Goal: Communication & Community: Connect with others

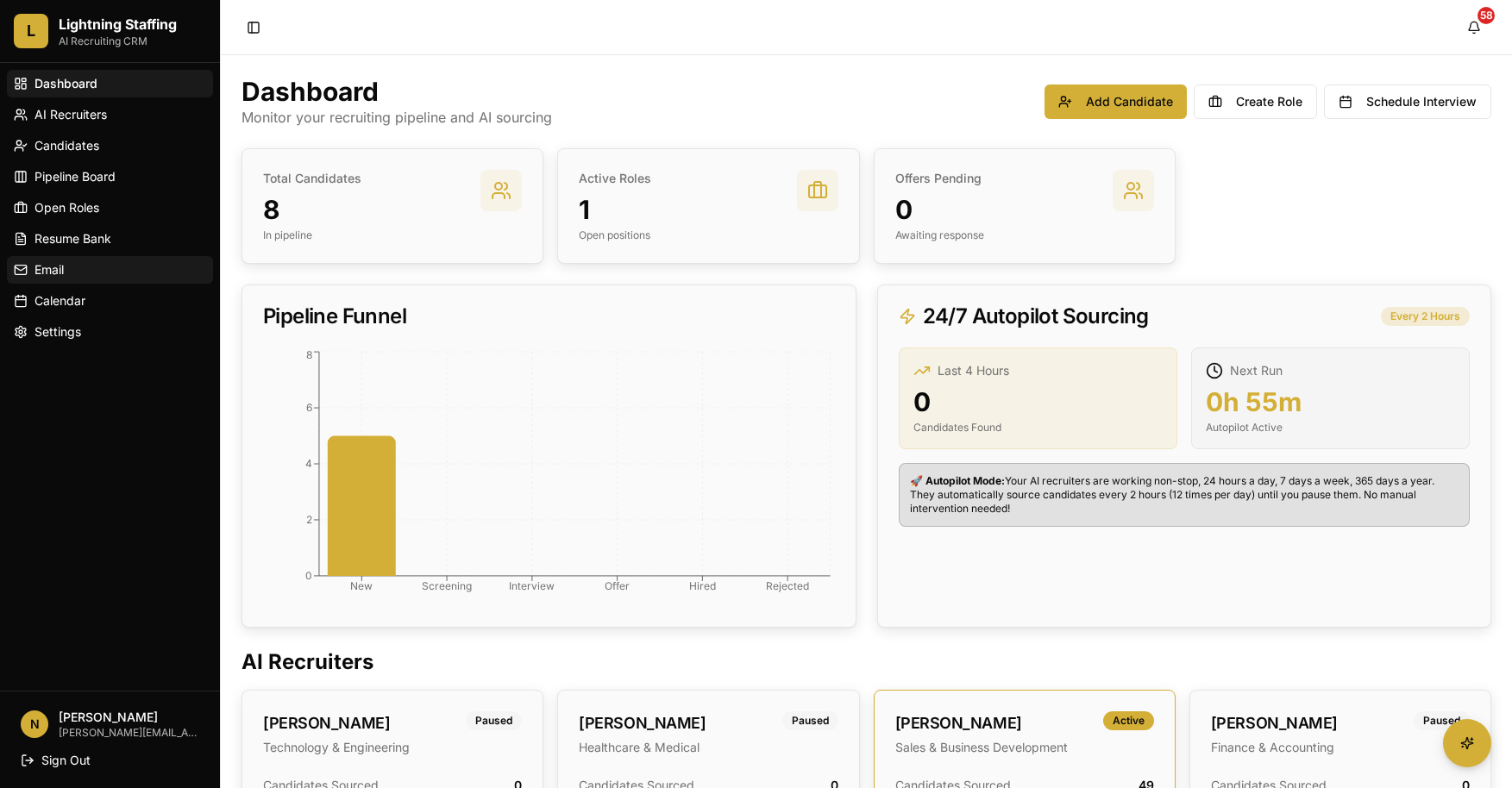
click at [53, 265] on span "Email" at bounding box center [49, 269] width 29 height 17
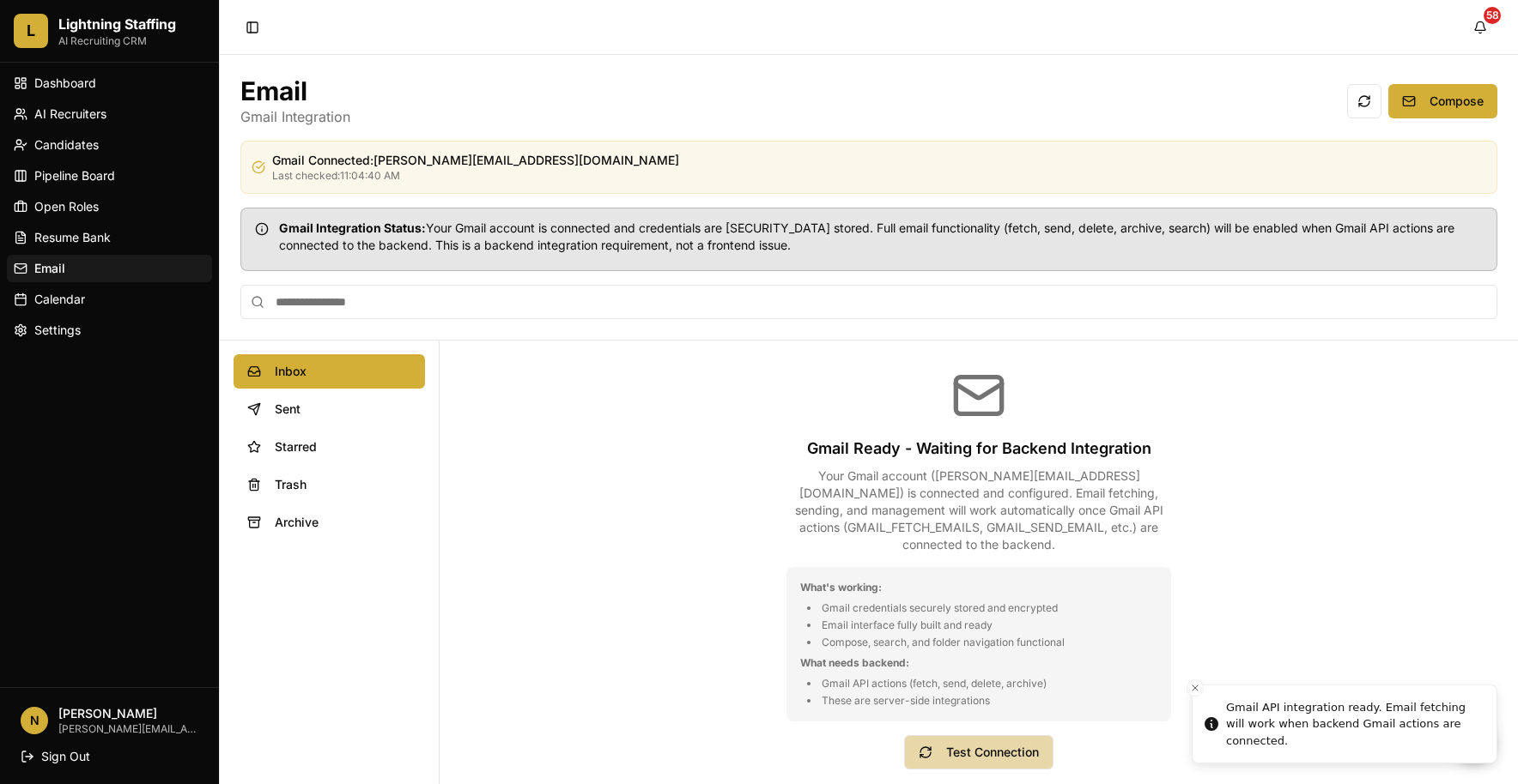
drag, startPoint x: 968, startPoint y: 740, endPoint x: 977, endPoint y: 744, distance: 9.8
click at [977, 750] on button "Test Connection" at bounding box center [979, 752] width 150 height 35
click at [968, 750] on button "Test Connection" at bounding box center [979, 752] width 150 height 35
click at [1427, 92] on button "Compose" at bounding box center [1443, 101] width 109 height 35
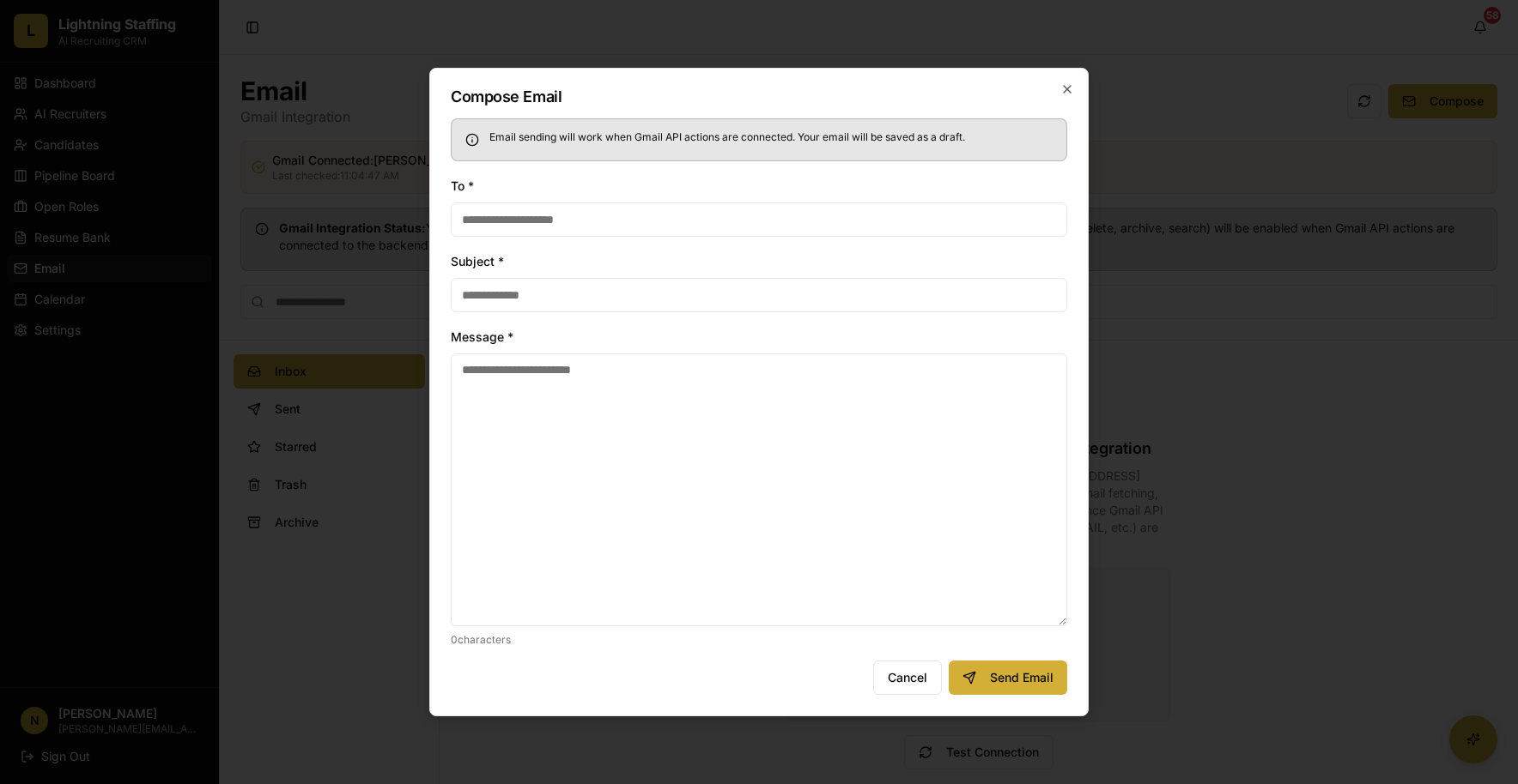
click at [738, 221] on input "To *" at bounding box center [759, 219] width 617 height 35
type input "**********"
type input "****"
type textarea "*"
type textarea "**********"
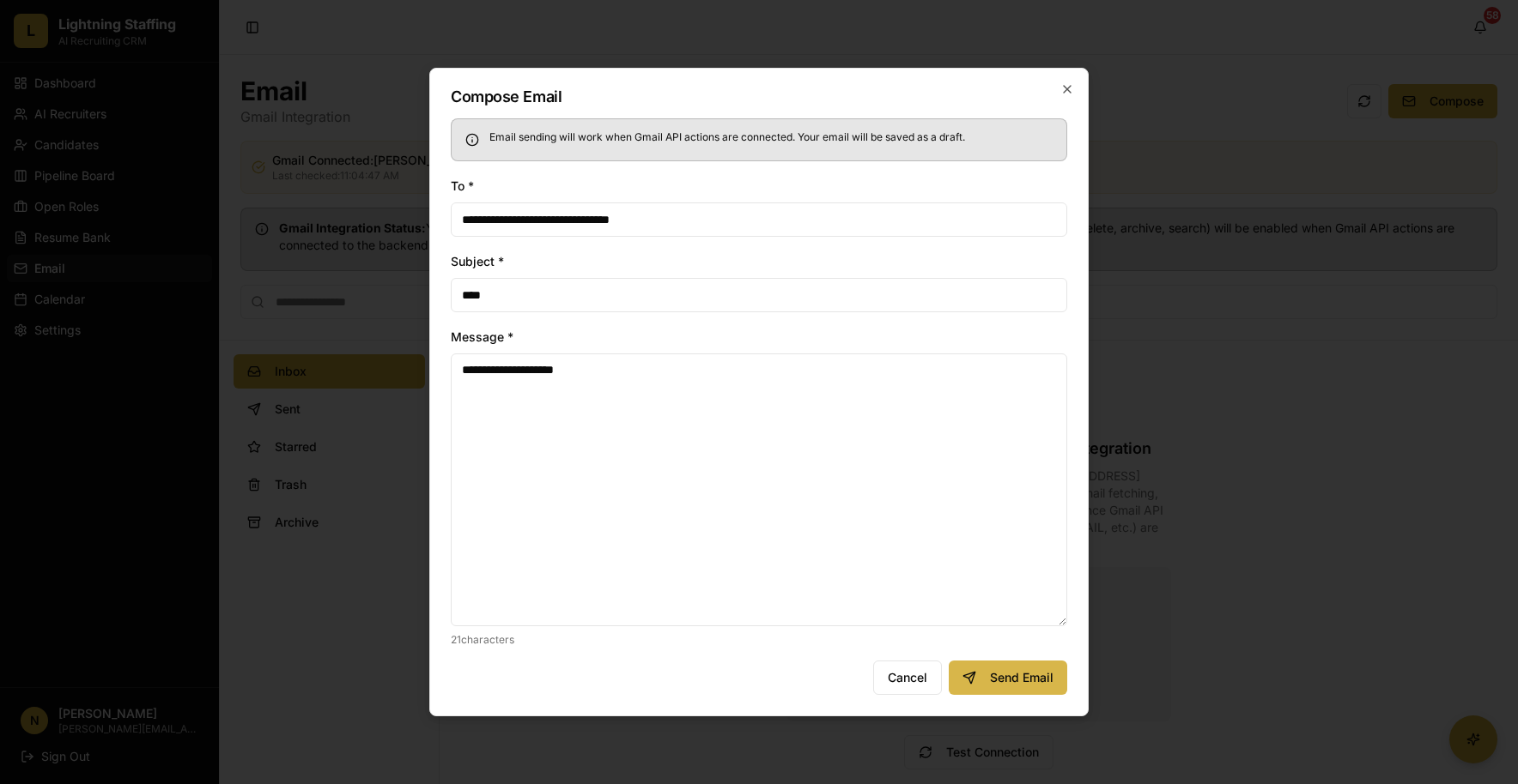
click at [1016, 661] on button "Send Email" at bounding box center [1007, 678] width 118 height 35
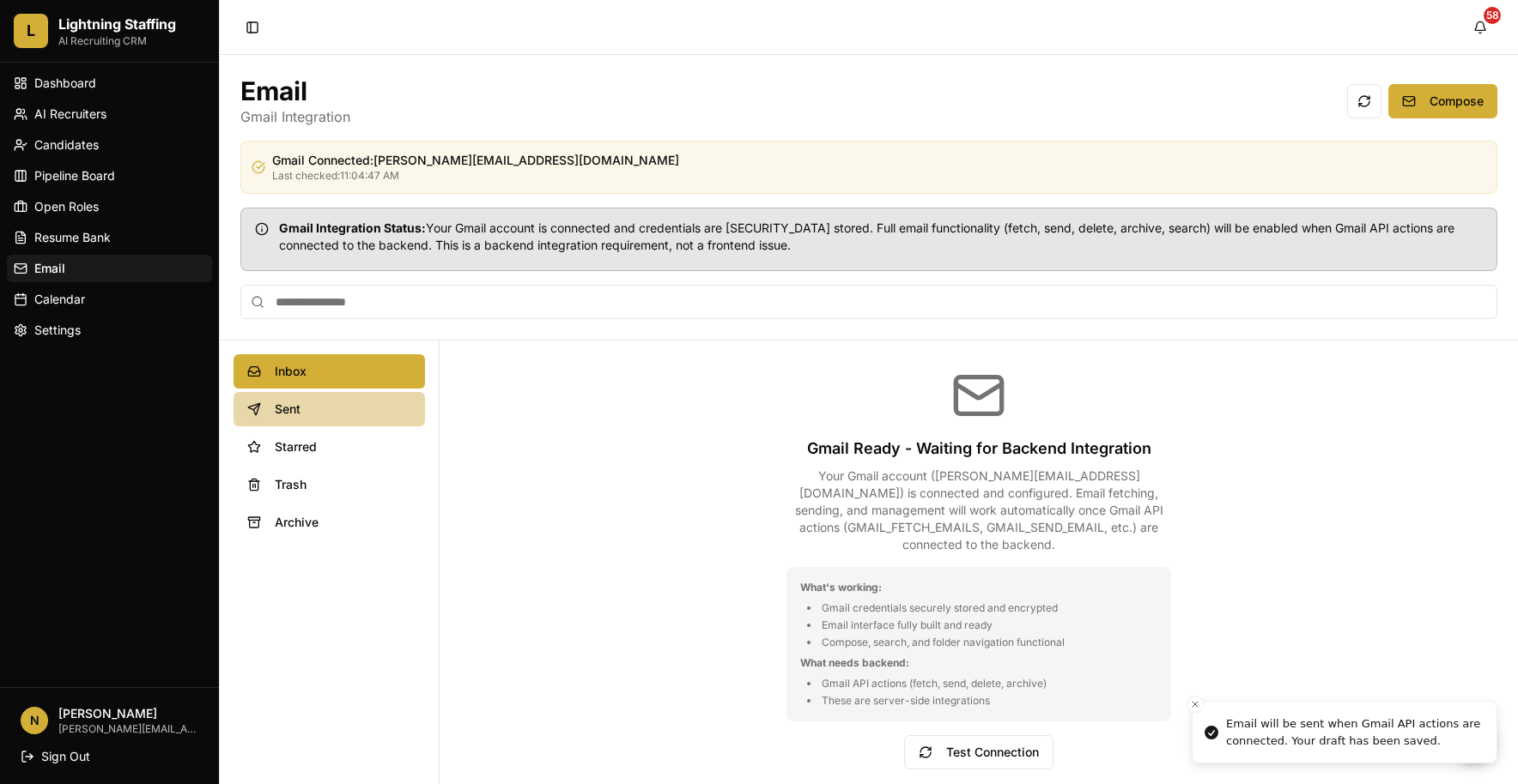
click at [285, 405] on span "Sent" at bounding box center [343, 408] width 137 height 17
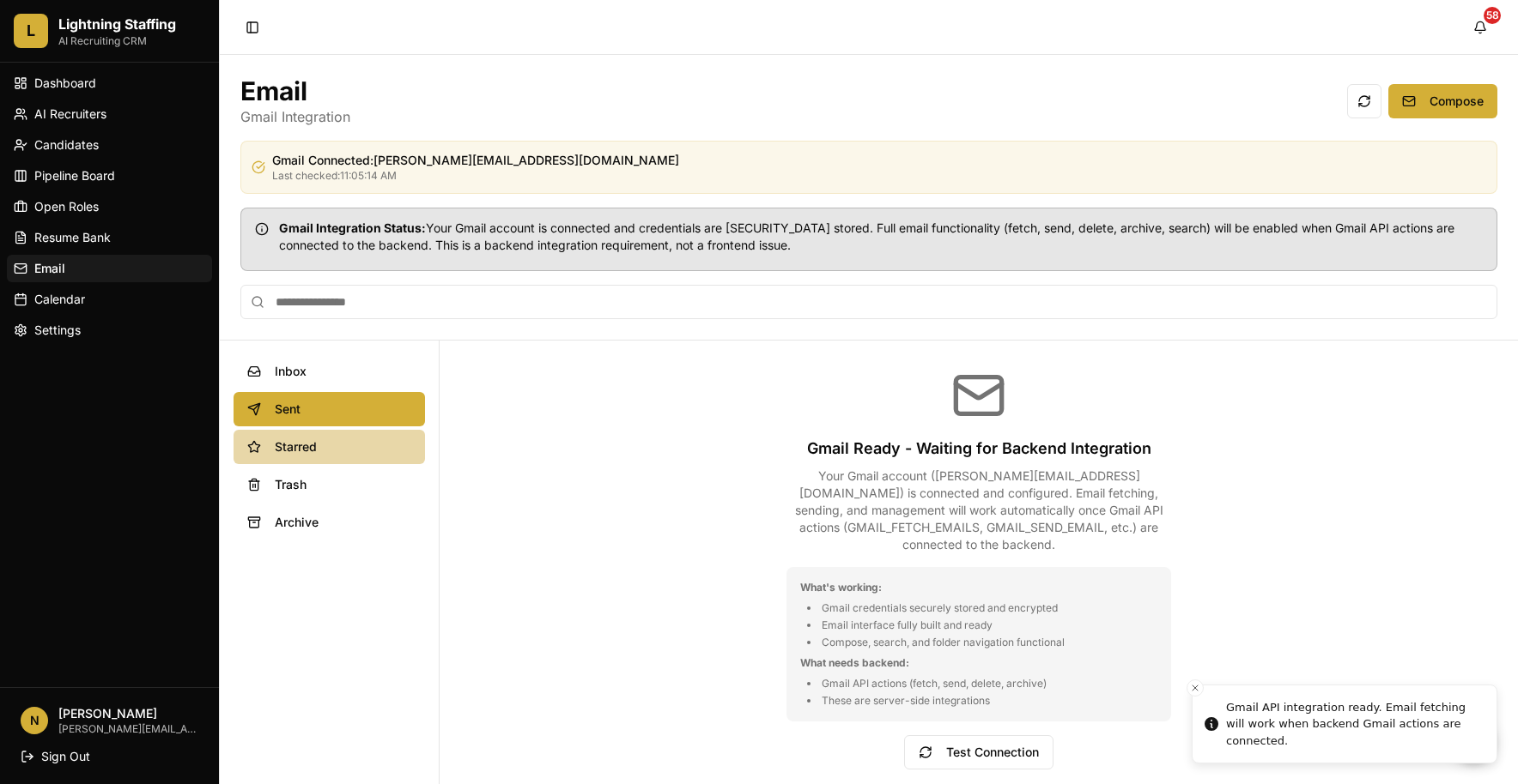
click at [309, 448] on span "Starred" at bounding box center [343, 446] width 137 height 17
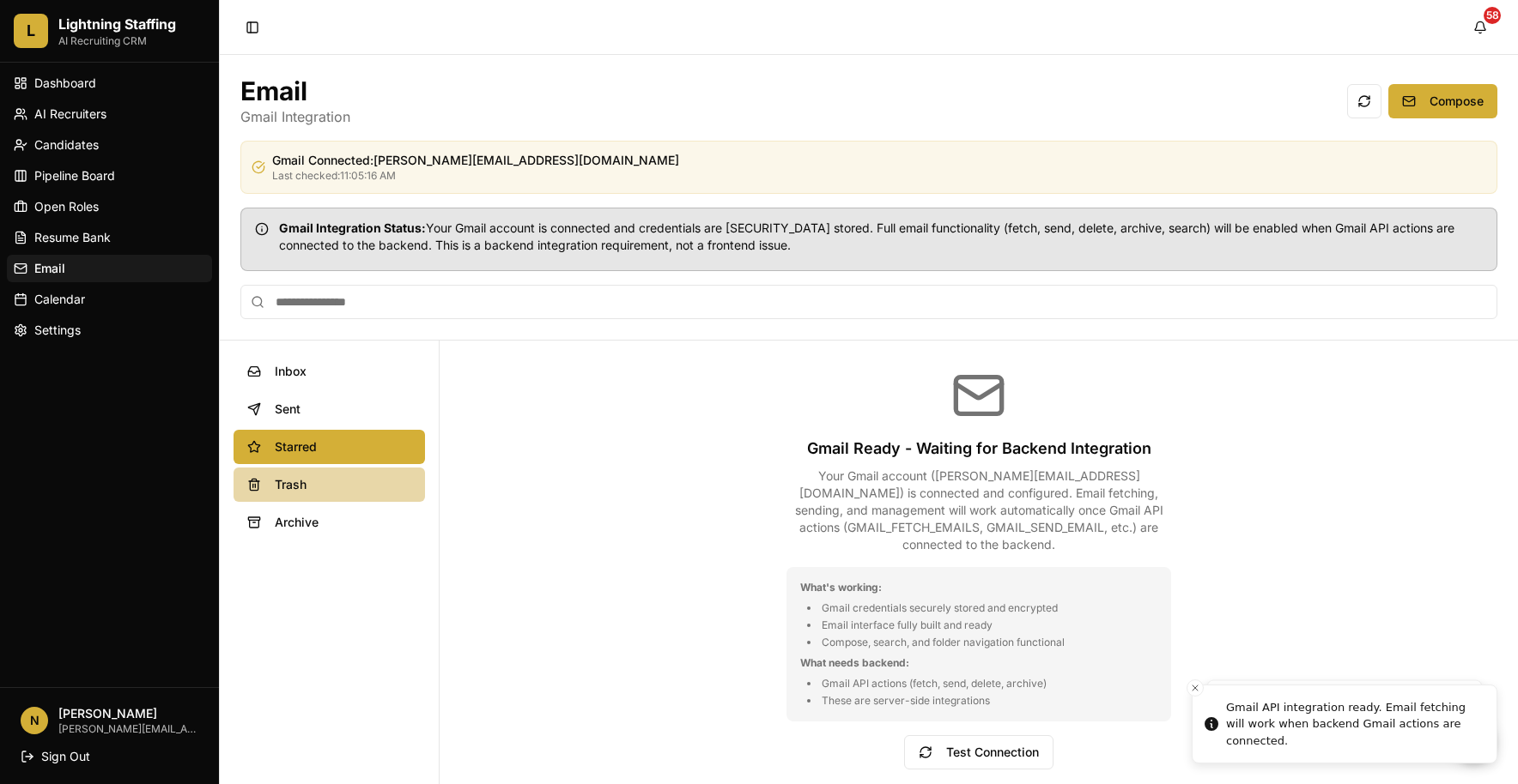
click at [303, 477] on span "Trash" at bounding box center [343, 484] width 137 height 17
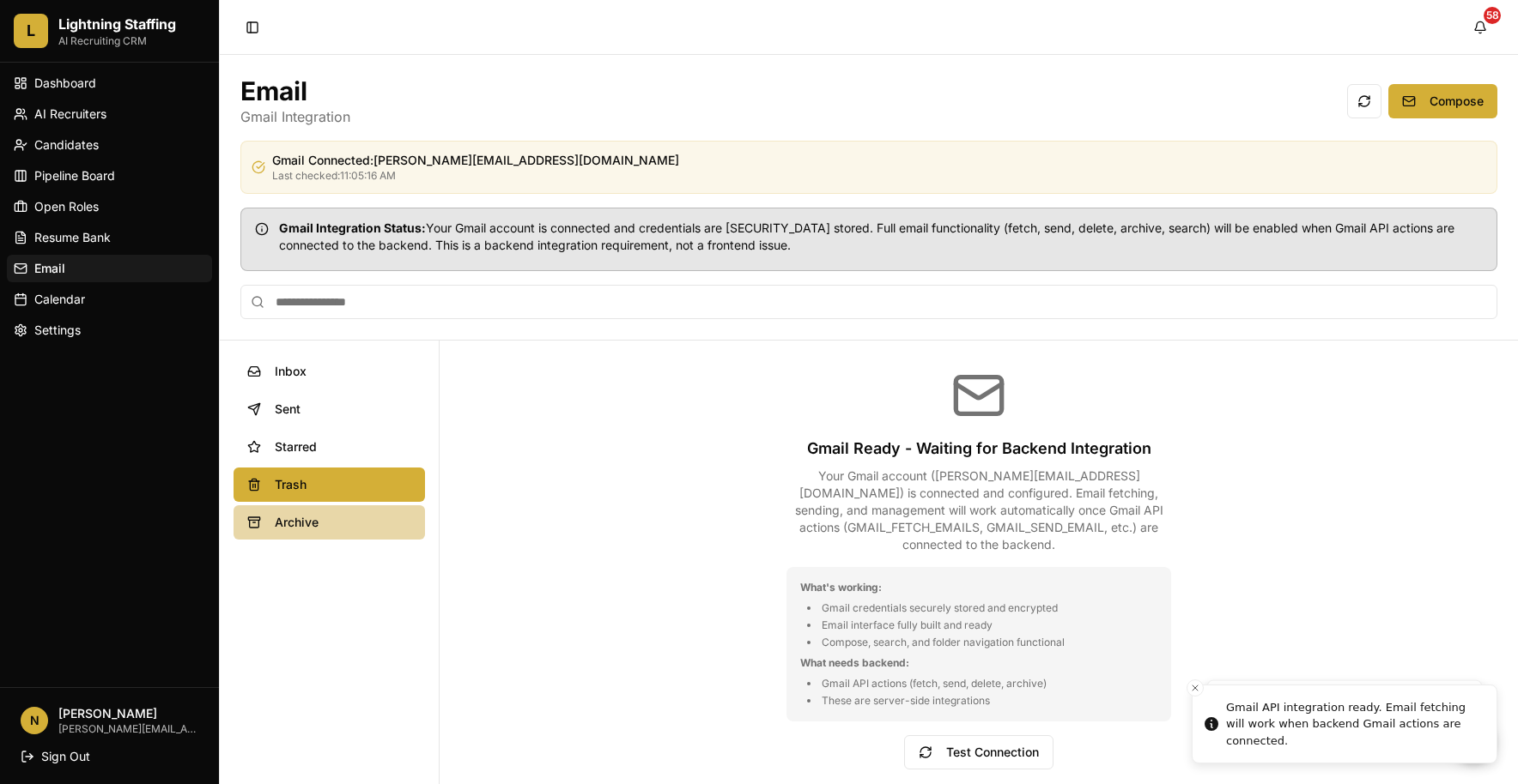
drag, startPoint x: 312, startPoint y: 520, endPoint x: 312, endPoint y: 510, distance: 10.0
click at [312, 516] on span "Archive" at bounding box center [343, 522] width 137 height 17
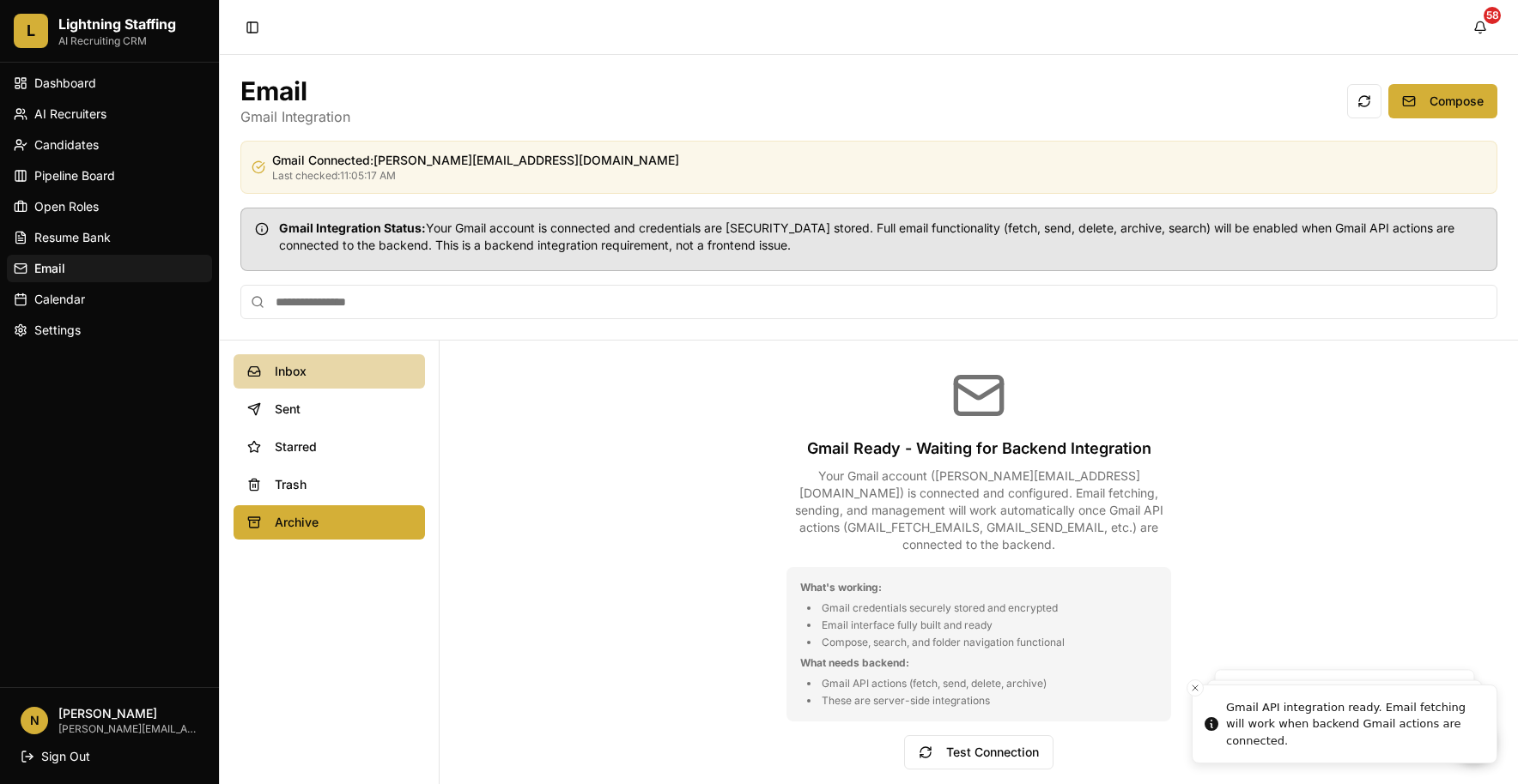
click at [323, 370] on span "Inbox" at bounding box center [343, 371] width 137 height 17
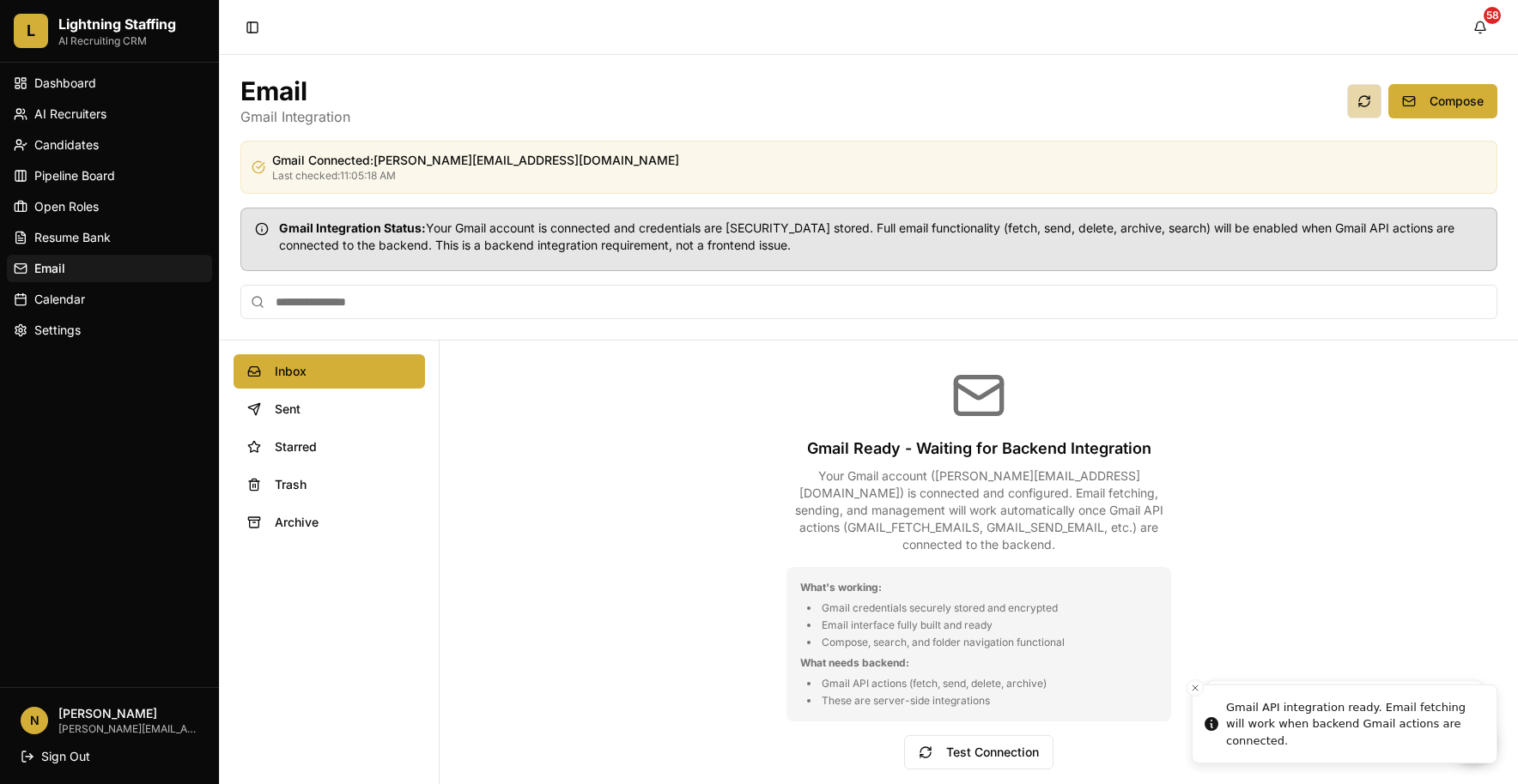
click at [1365, 105] on button at bounding box center [1363, 101] width 35 height 35
click at [67, 331] on span "Settings" at bounding box center [58, 330] width 47 height 17
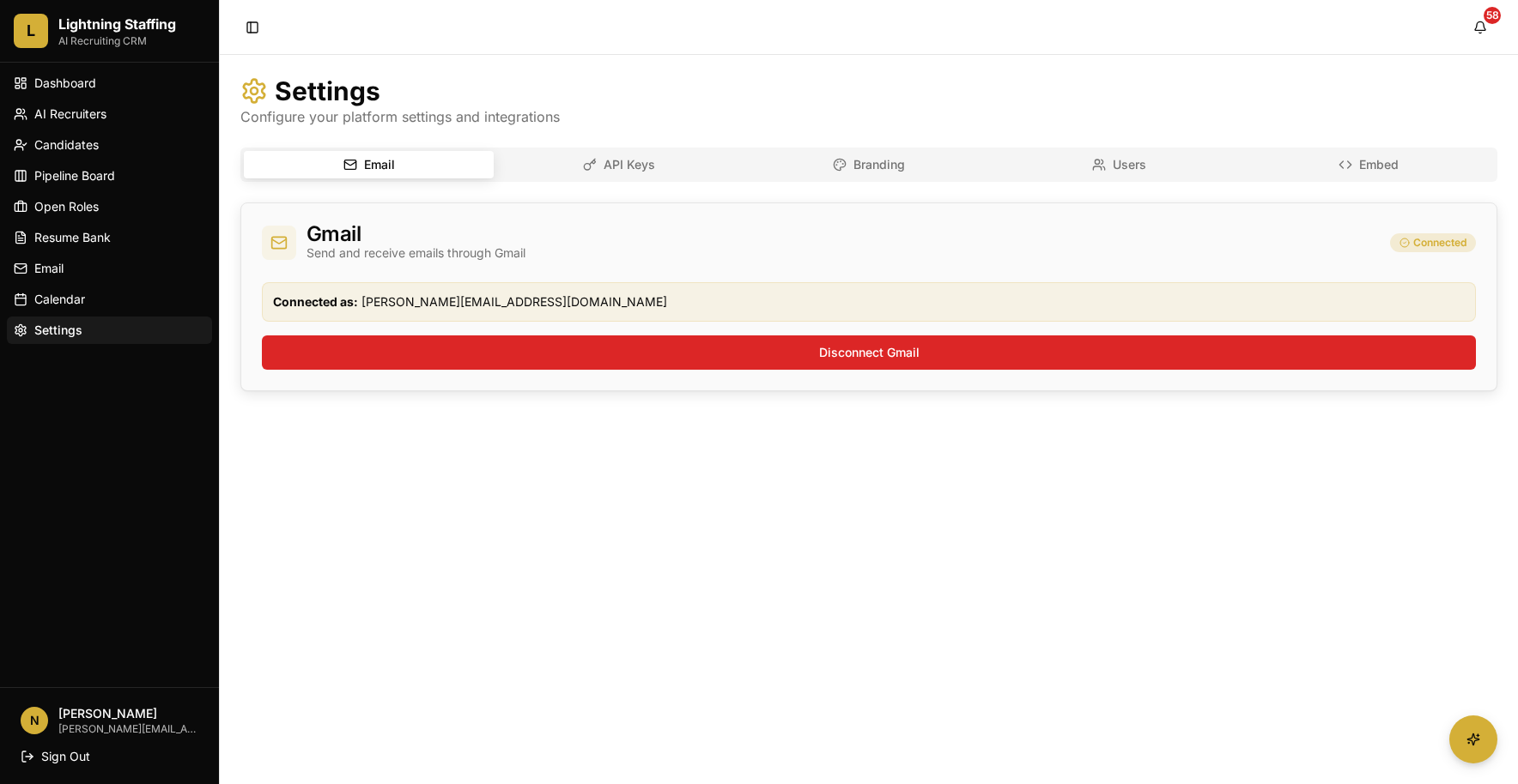
click at [592, 165] on icon "button" at bounding box center [590, 165] width 14 height 14
